Goal: Information Seeking & Learning: Learn about a topic

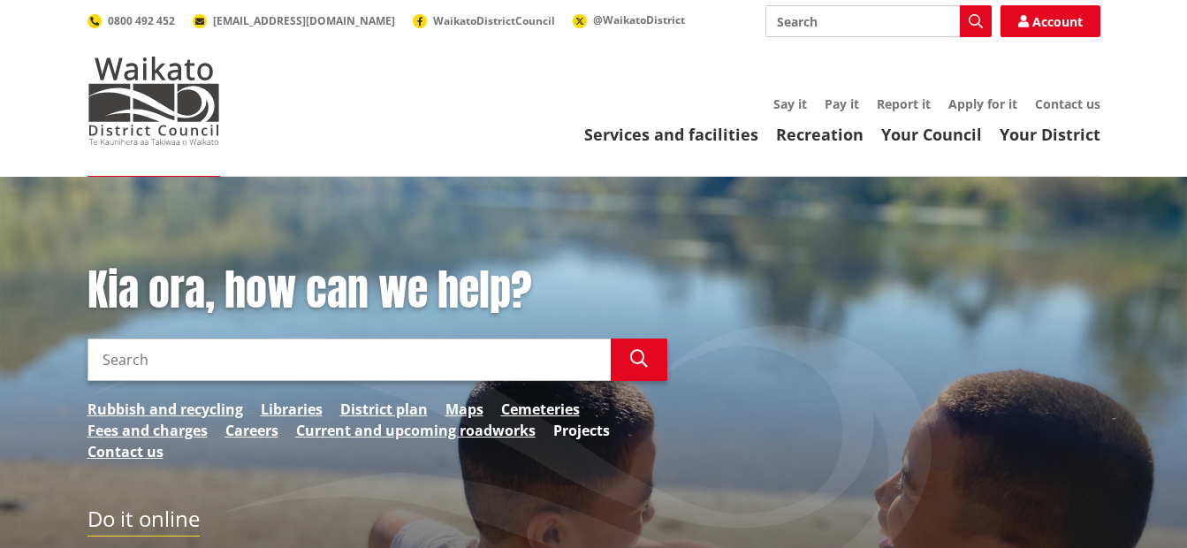
click at [568, 438] on link "Projects" at bounding box center [581, 430] width 57 height 21
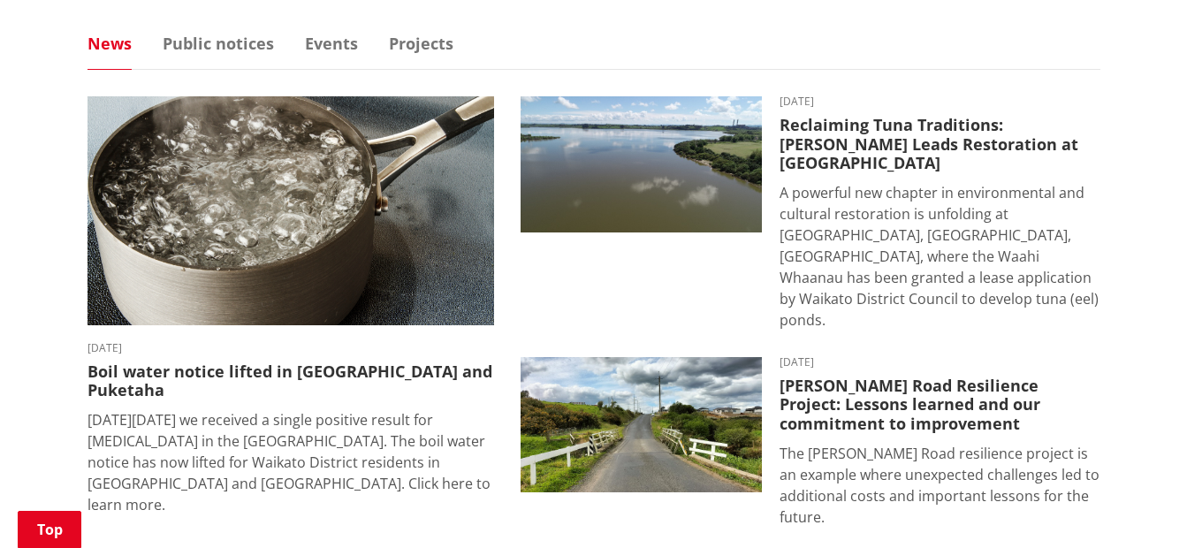
scroll to position [1148, 0]
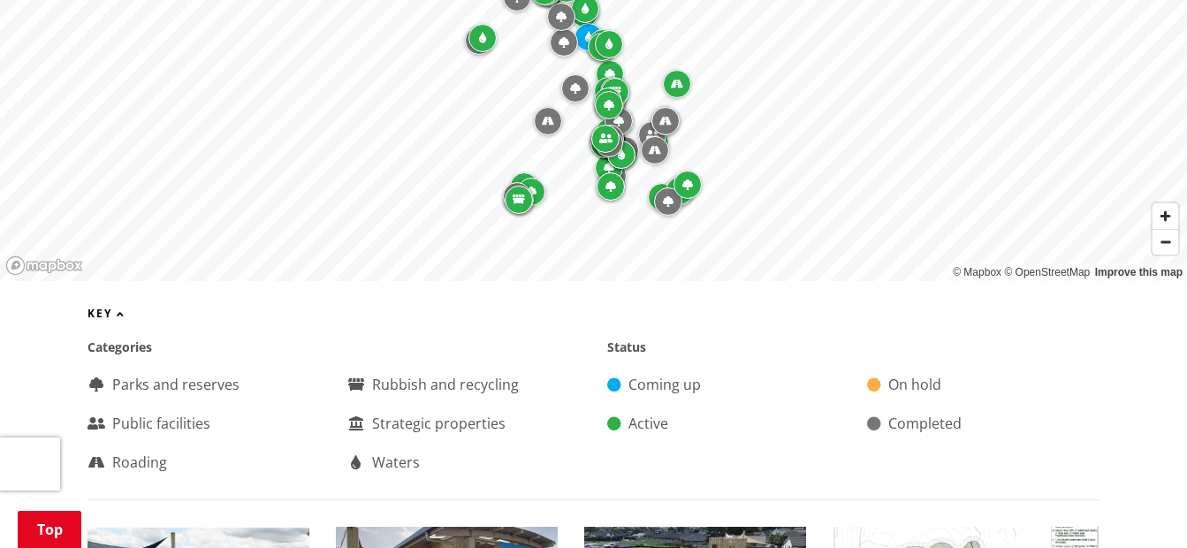
scroll to position [572, 0]
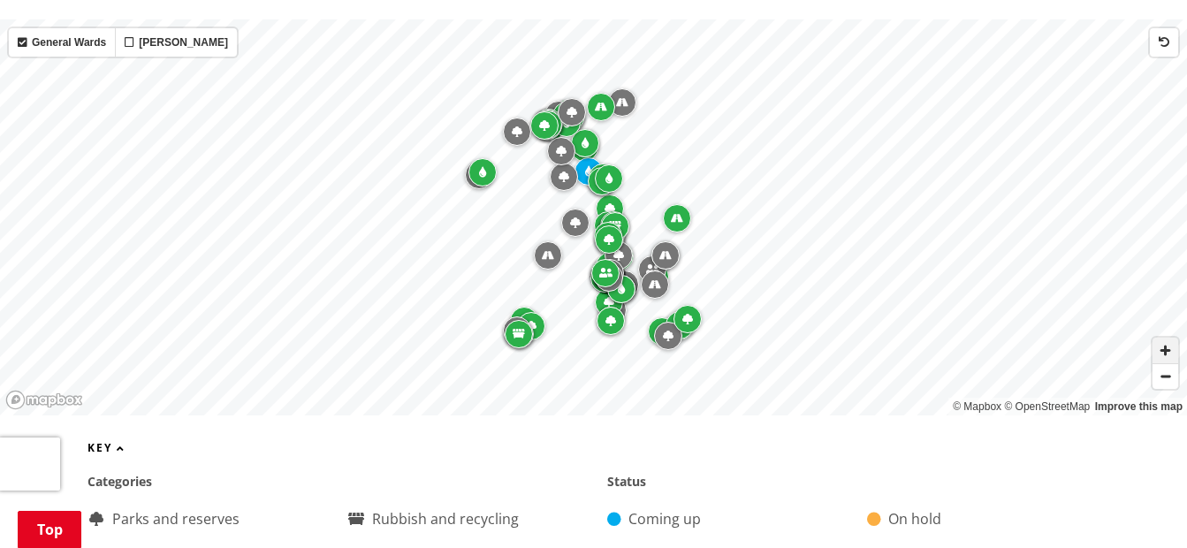
click at [1165, 341] on span "Zoom in" at bounding box center [1166, 351] width 26 height 26
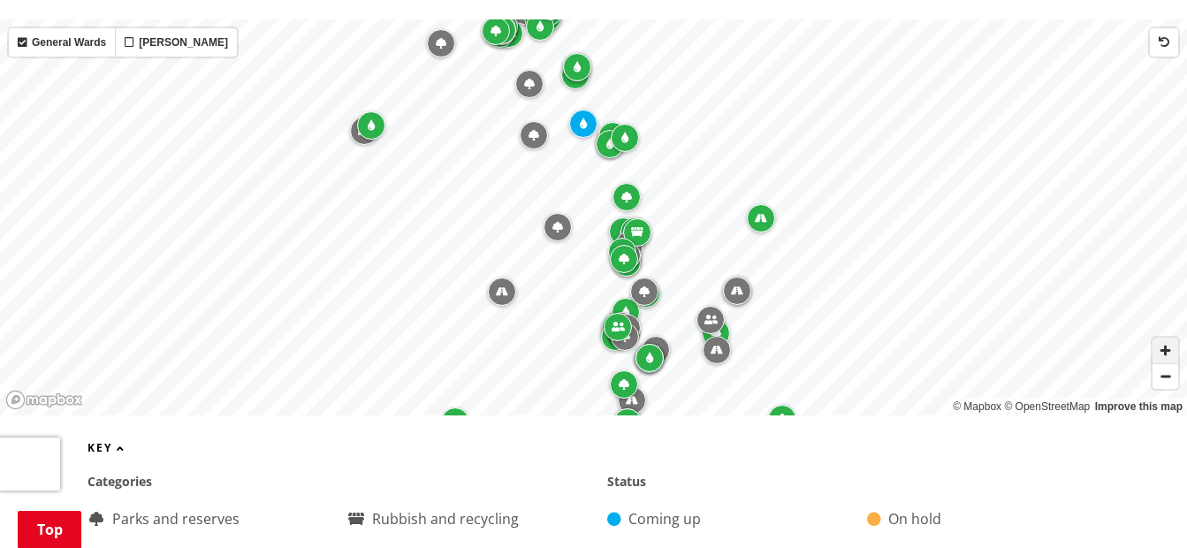
click at [1165, 341] on span "Zoom in" at bounding box center [1166, 351] width 26 height 26
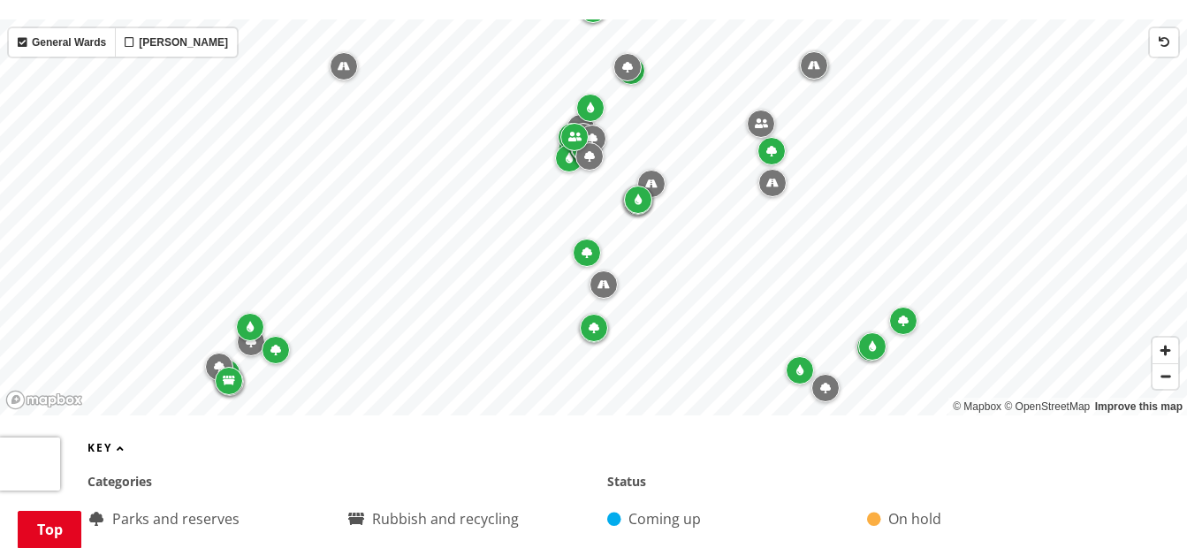
drag, startPoint x: 873, startPoint y: 341, endPoint x: 809, endPoint y: 43, distance: 304.7
click at [805, 51] on div "Map marker" at bounding box center [814, 65] width 28 height 28
click at [1166, 338] on span "Zoom in" at bounding box center [1166, 351] width 26 height 26
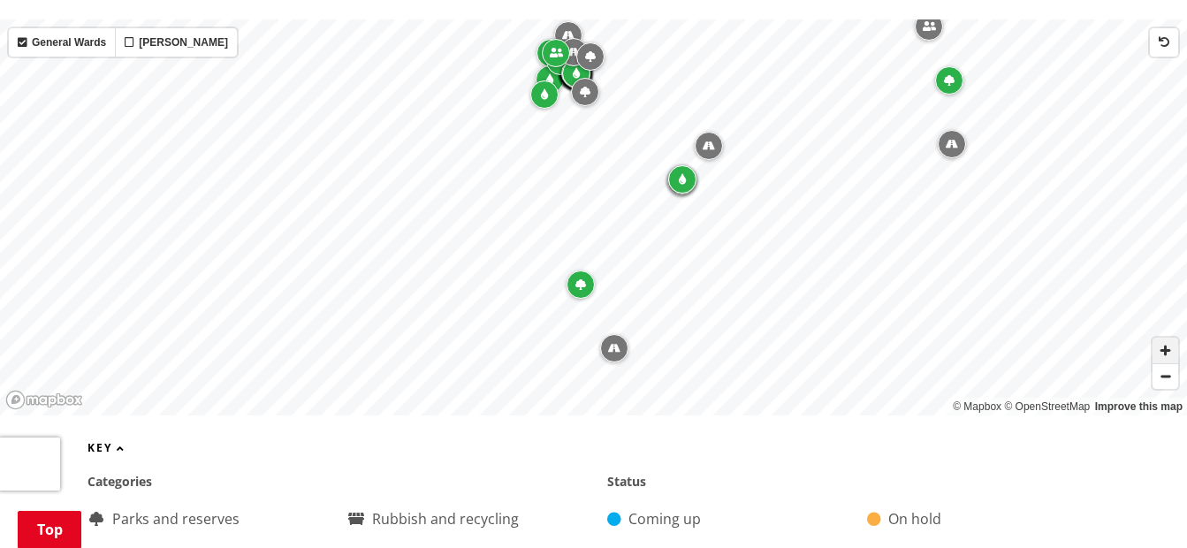
click at [1166, 338] on span "Zoom in" at bounding box center [1166, 351] width 26 height 26
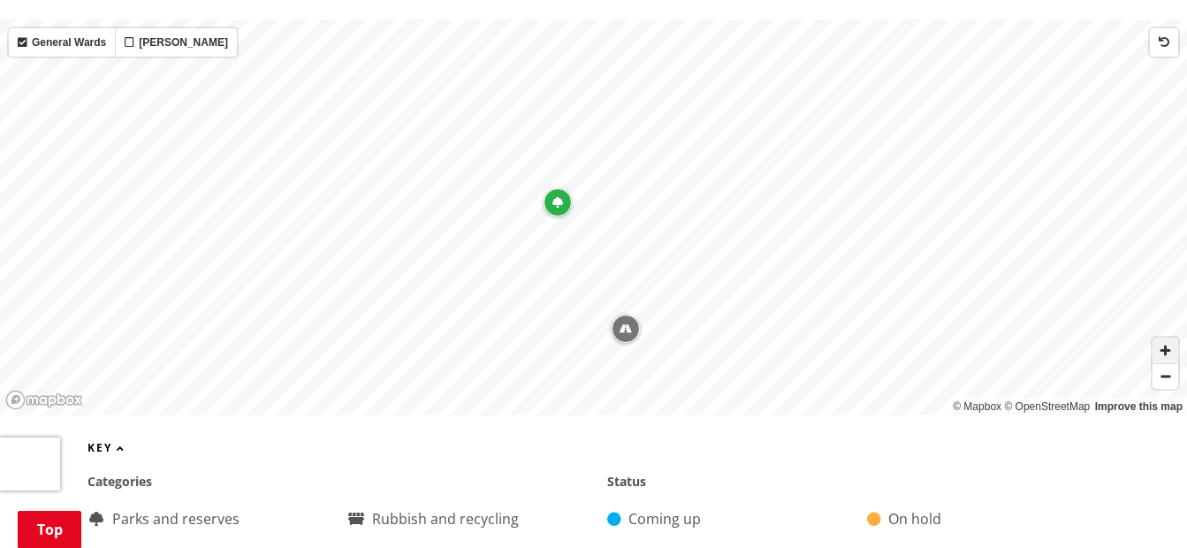
click at [1170, 338] on span "Zoom in" at bounding box center [1166, 351] width 26 height 26
click at [460, 141] on div "Map marker" at bounding box center [452, 153] width 28 height 28
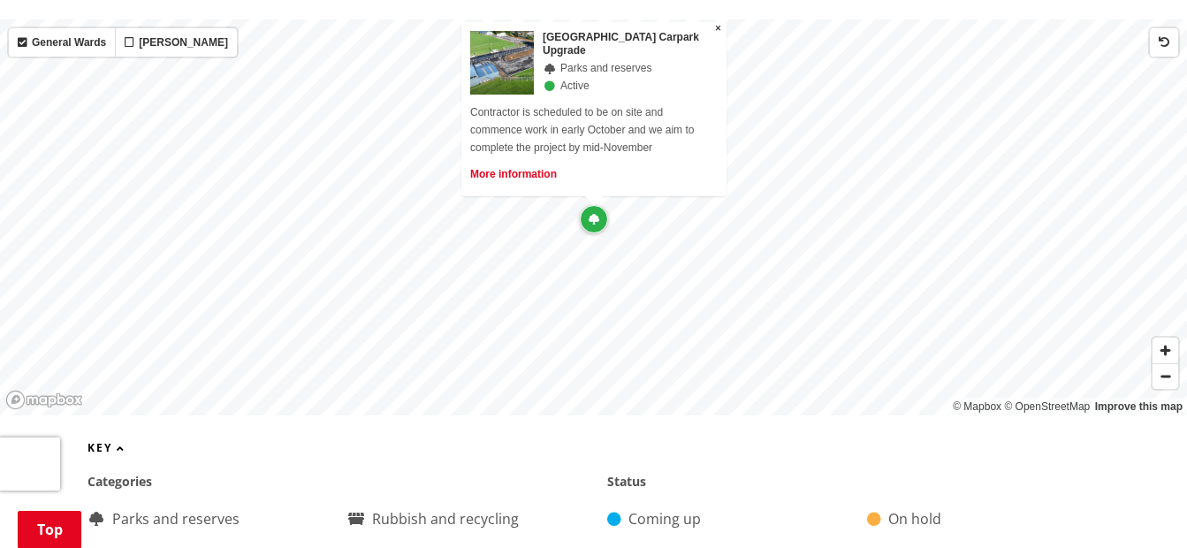
click at [513, 168] on link "More information" at bounding box center [513, 174] width 87 height 12
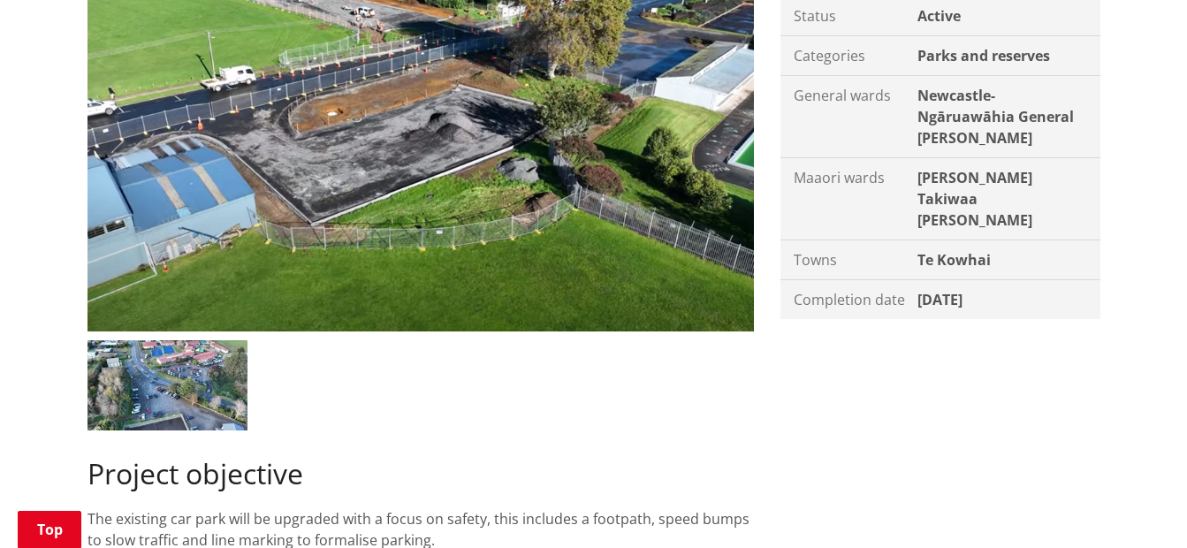
scroll to position [441, 0]
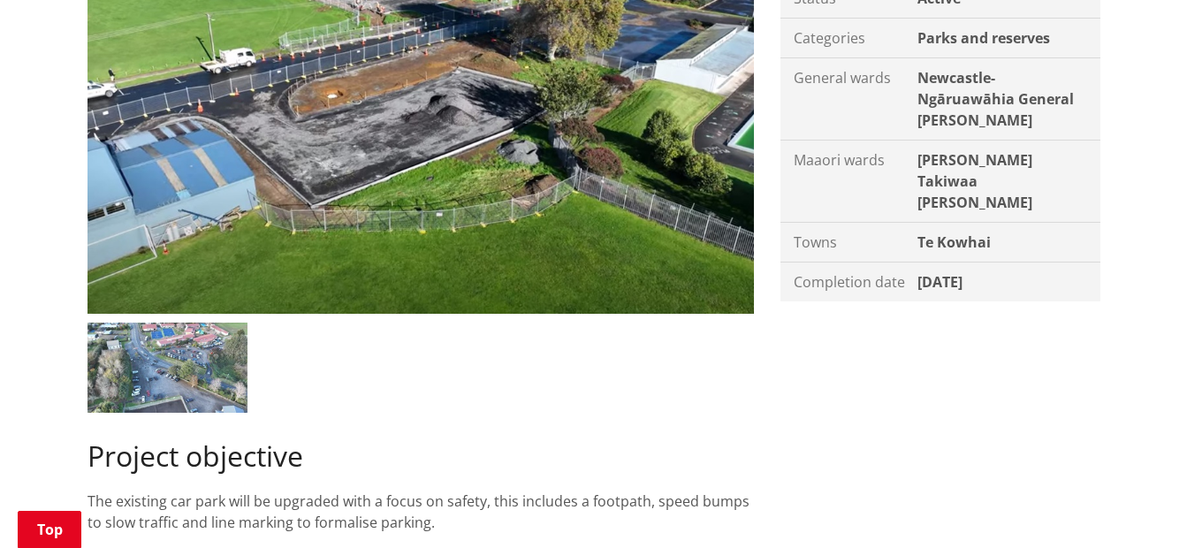
click at [170, 379] on img at bounding box center [168, 368] width 160 height 90
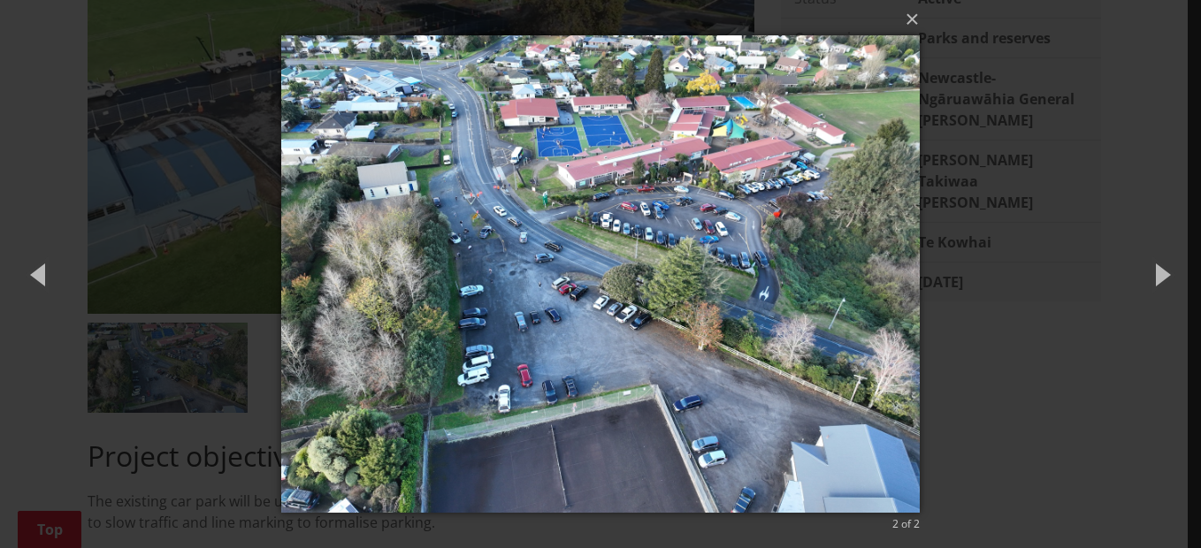
click at [498, 402] on img at bounding box center [599, 274] width 637 height 548
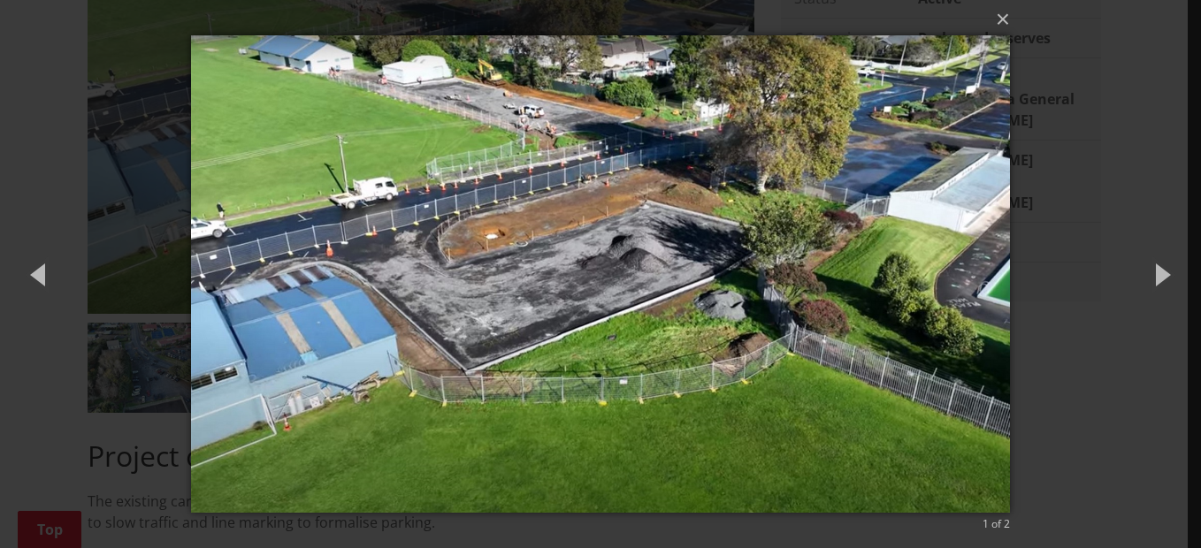
click at [499, 402] on img at bounding box center [600, 274] width 819 height 548
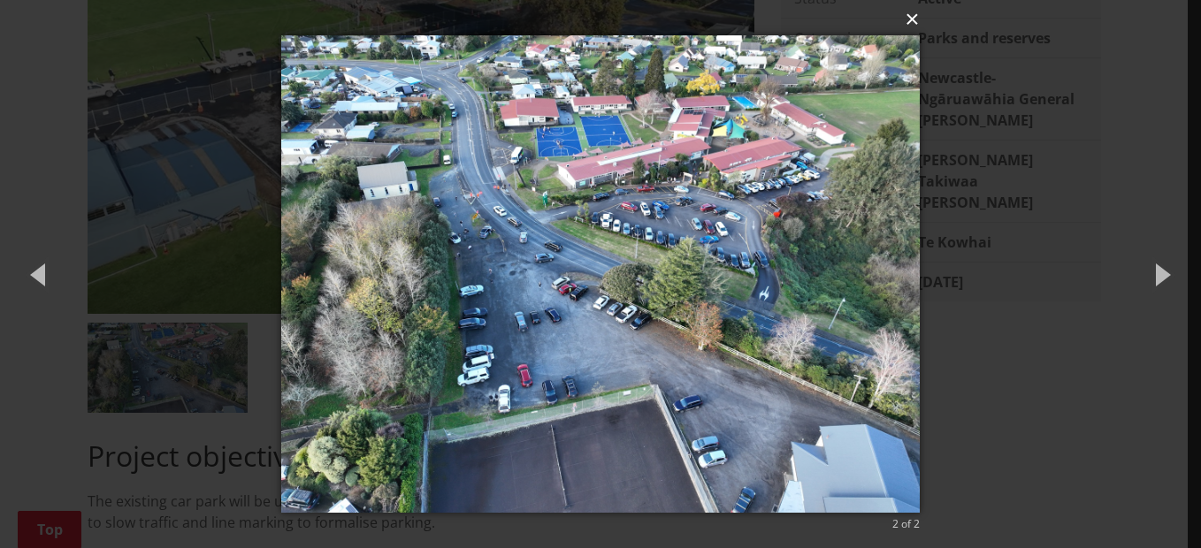
click at [916, 20] on button "×" at bounding box center [604, 19] width 637 height 39
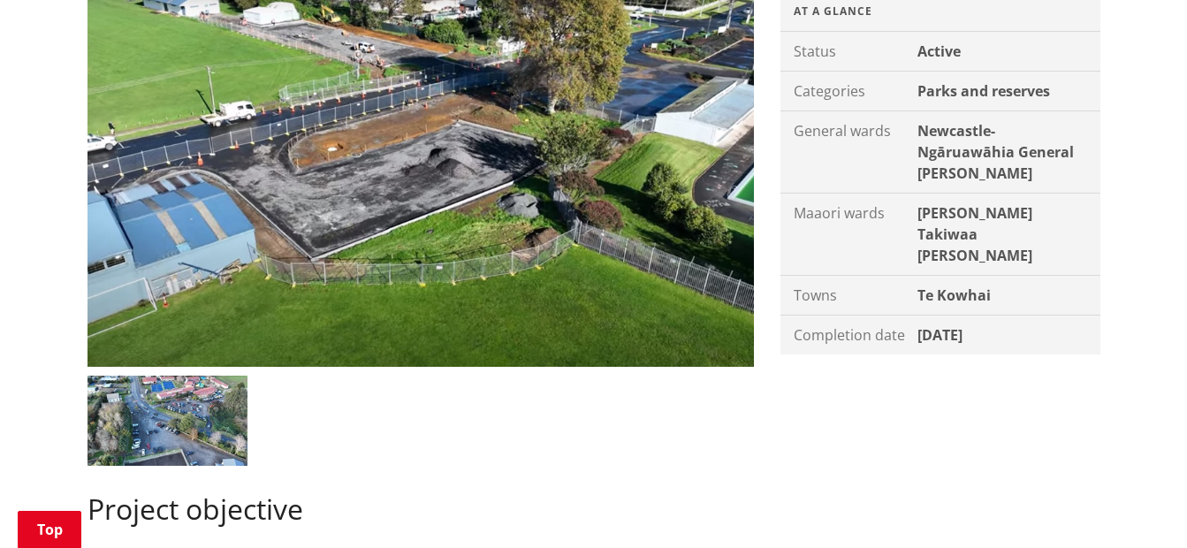
scroll to position [402, 0]
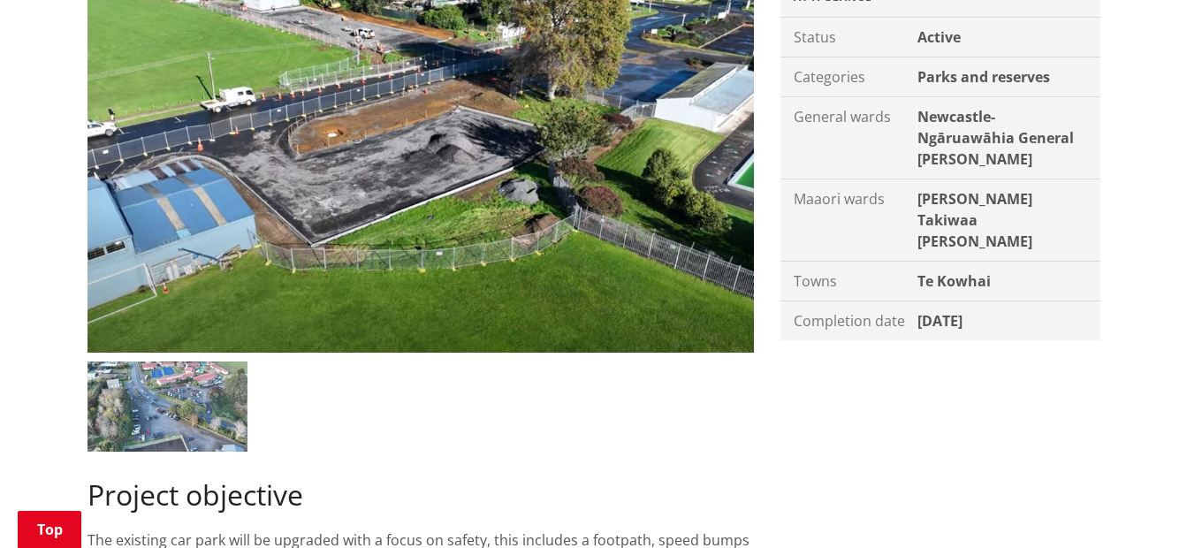
click at [160, 423] on img at bounding box center [168, 407] width 160 height 90
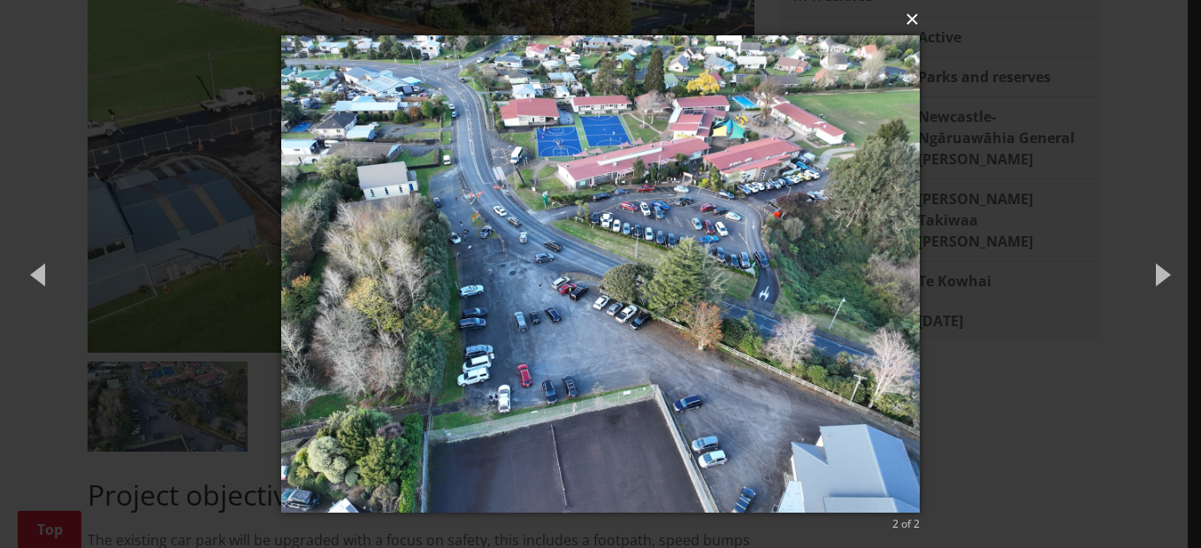
click at [914, 24] on button "×" at bounding box center [604, 19] width 637 height 39
